Goal: Navigation & Orientation: Find specific page/section

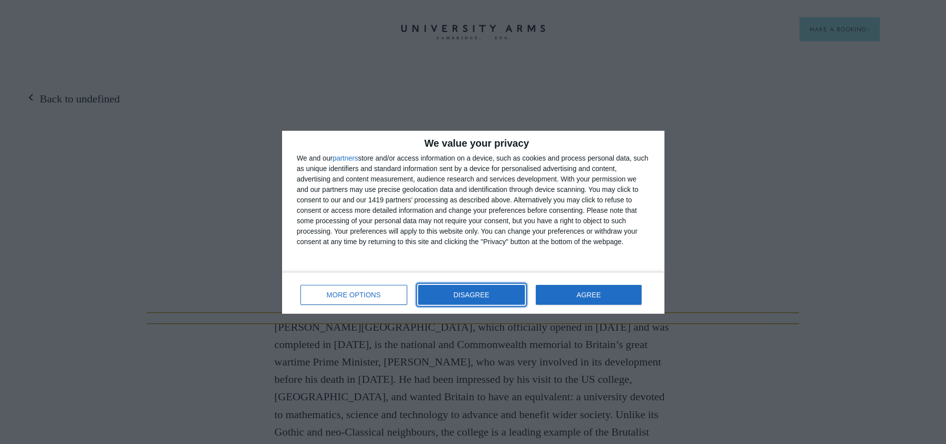
click at [480, 291] on span "DISAGREE" at bounding box center [471, 294] width 36 height 7
